Goal: Task Accomplishment & Management: Use online tool/utility

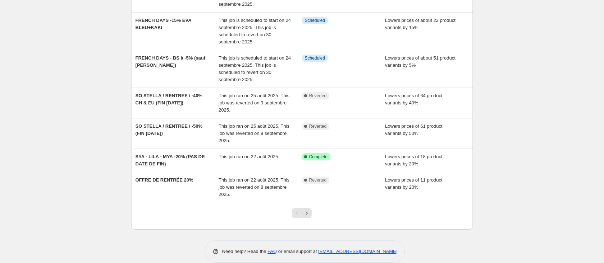
scroll to position [200, 0]
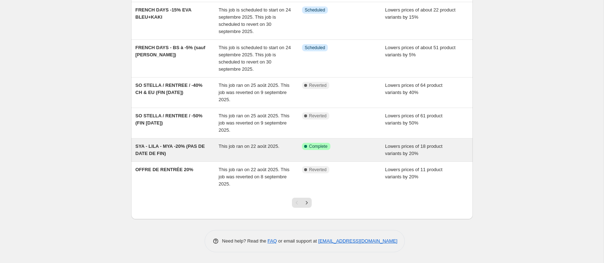
click at [185, 151] on div "SYA - LILA - MYA -20% (PAS DE DATE DE FIN)" at bounding box center [176, 150] width 83 height 14
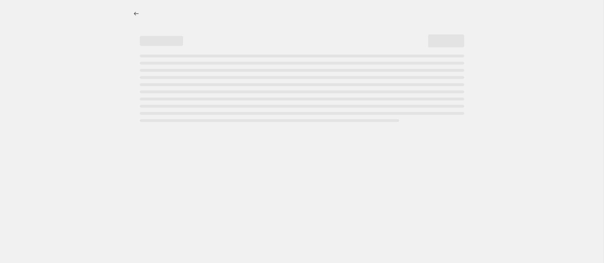
select select "percentage"
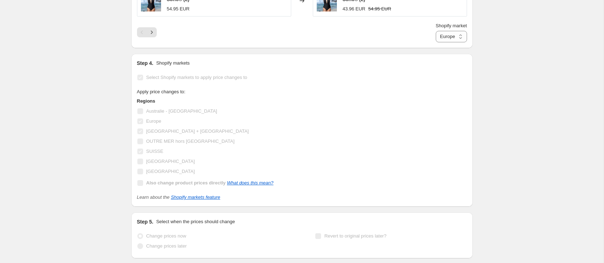
scroll to position [710, 0]
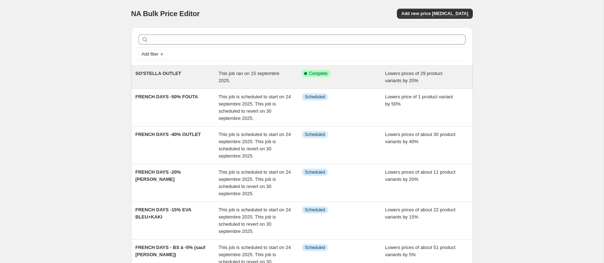
click at [178, 73] on span "SO'STELLA OUTLET" at bounding box center [158, 73] width 46 height 5
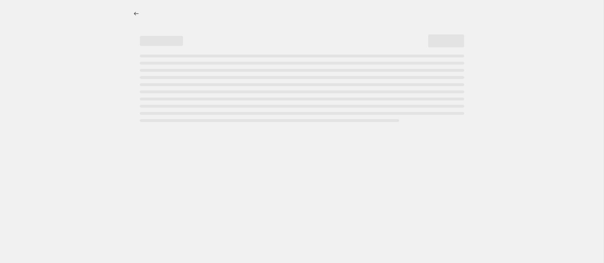
select select "percentage"
